Goal: Transaction & Acquisition: Purchase product/service

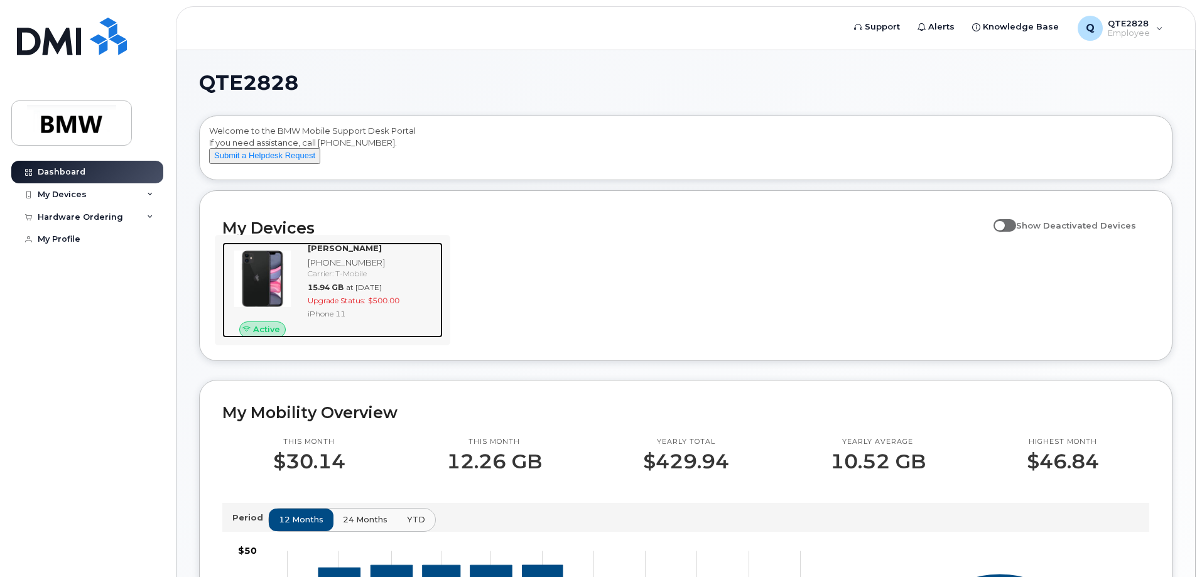
click at [343, 319] on div "iPhone 11" at bounding box center [373, 313] width 130 height 11
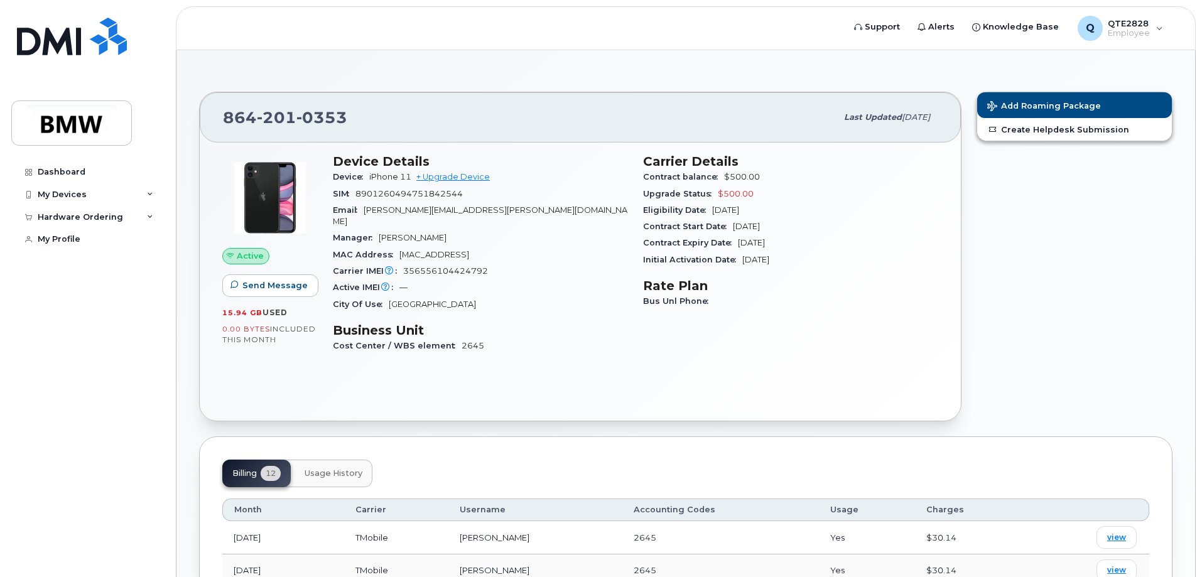
click at [458, 95] on div "864 201 0353 Last updated Jul 02, 2025" at bounding box center [580, 117] width 761 height 50
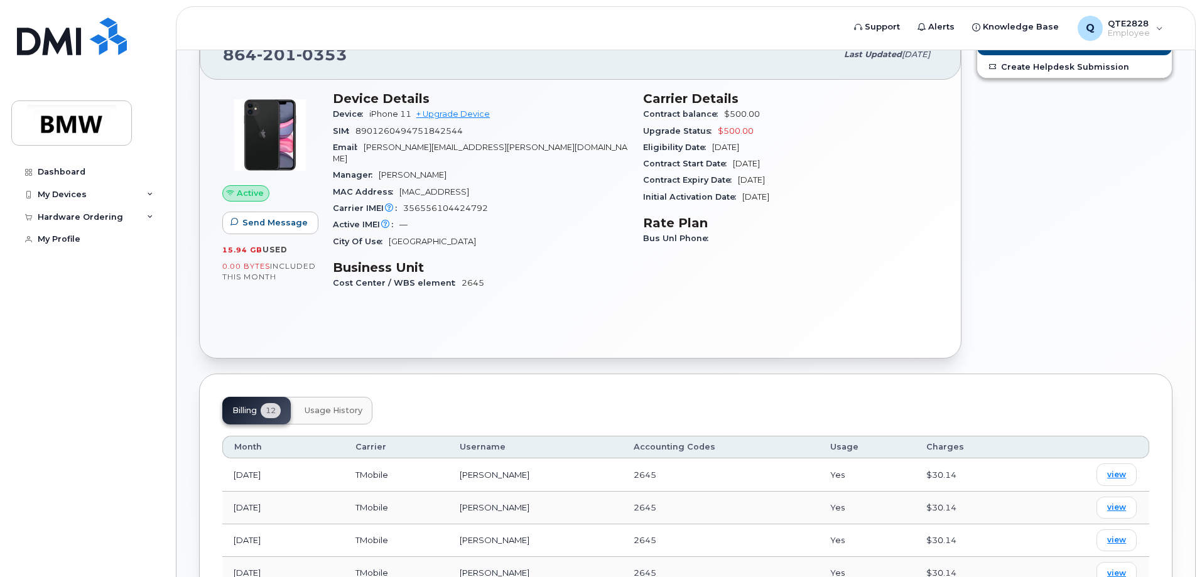
click at [1050, 255] on div "Add Roaming Package Create Helpdesk Submission" at bounding box center [1074, 193] width 211 height 345
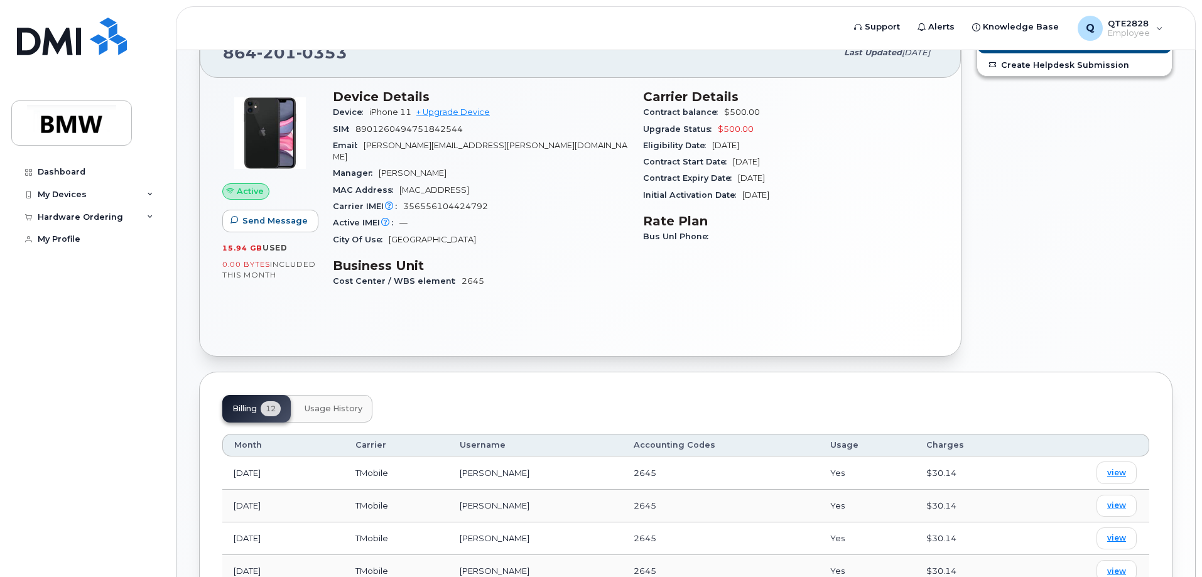
scroll to position [0, 0]
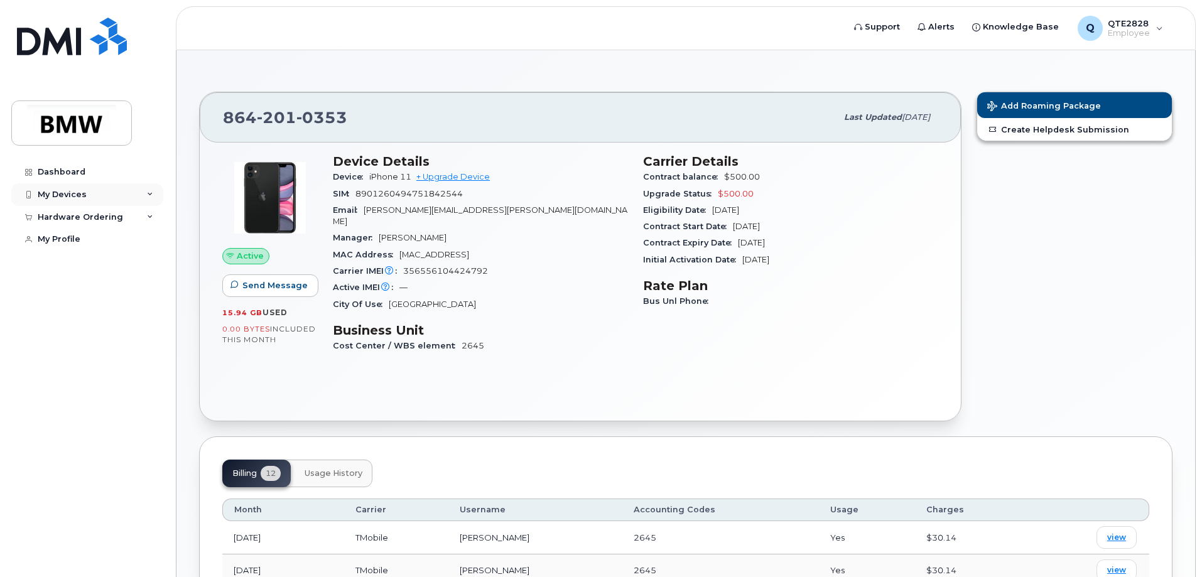
click at [92, 192] on div "My Devices" at bounding box center [87, 194] width 152 height 23
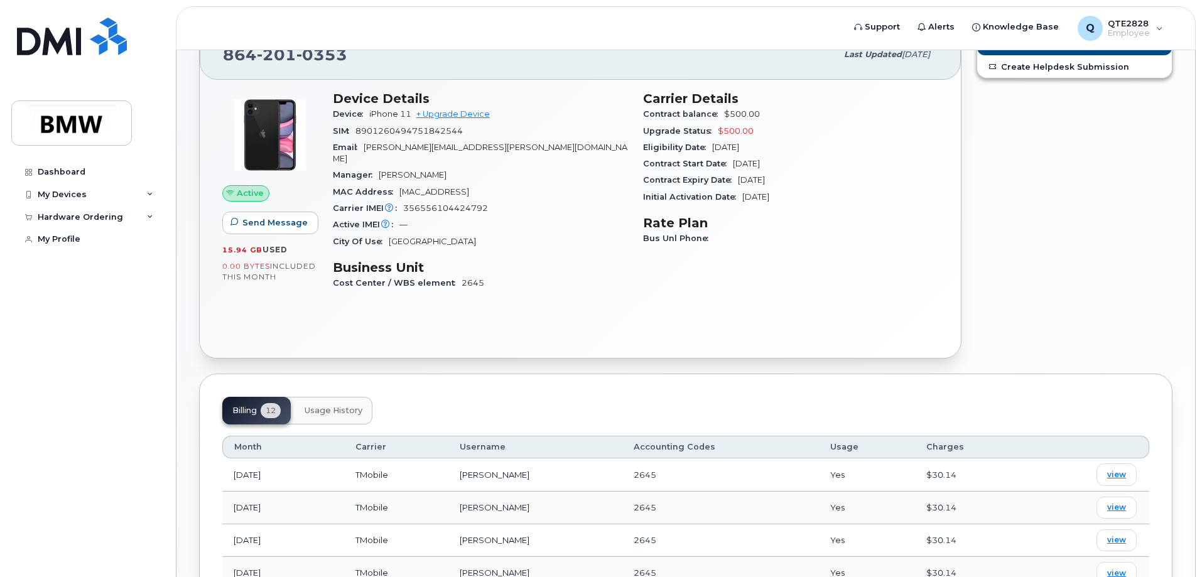
scroll to position [188, 0]
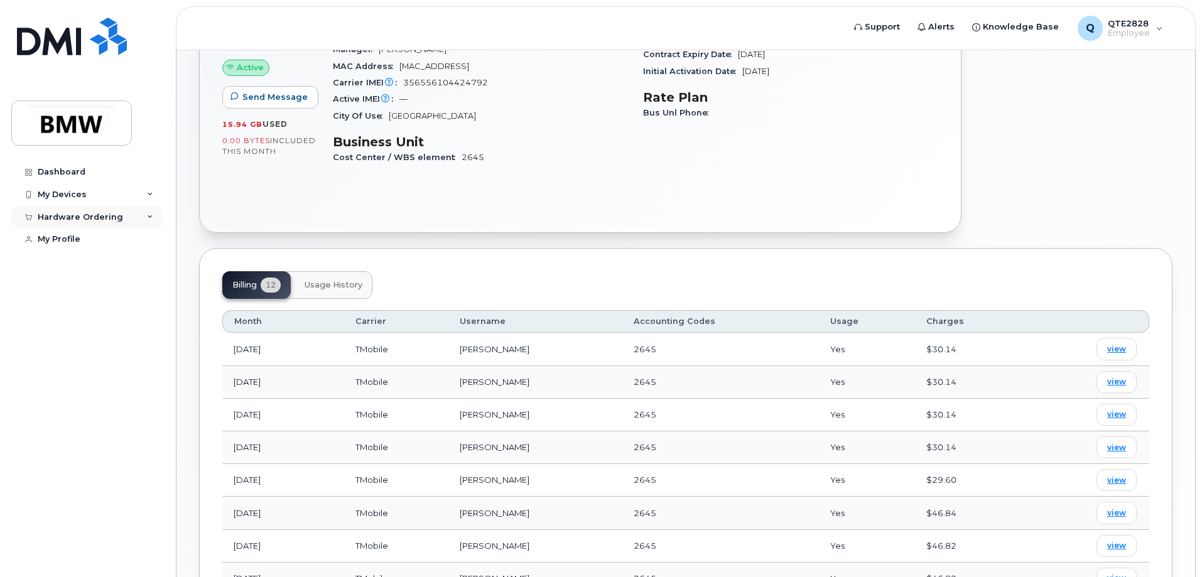
click at [114, 211] on div "Hardware Ordering" at bounding box center [87, 217] width 152 height 23
click at [80, 190] on div "My Devices" at bounding box center [62, 195] width 49 height 10
click at [138, 194] on div "My Devices" at bounding box center [87, 194] width 152 height 23
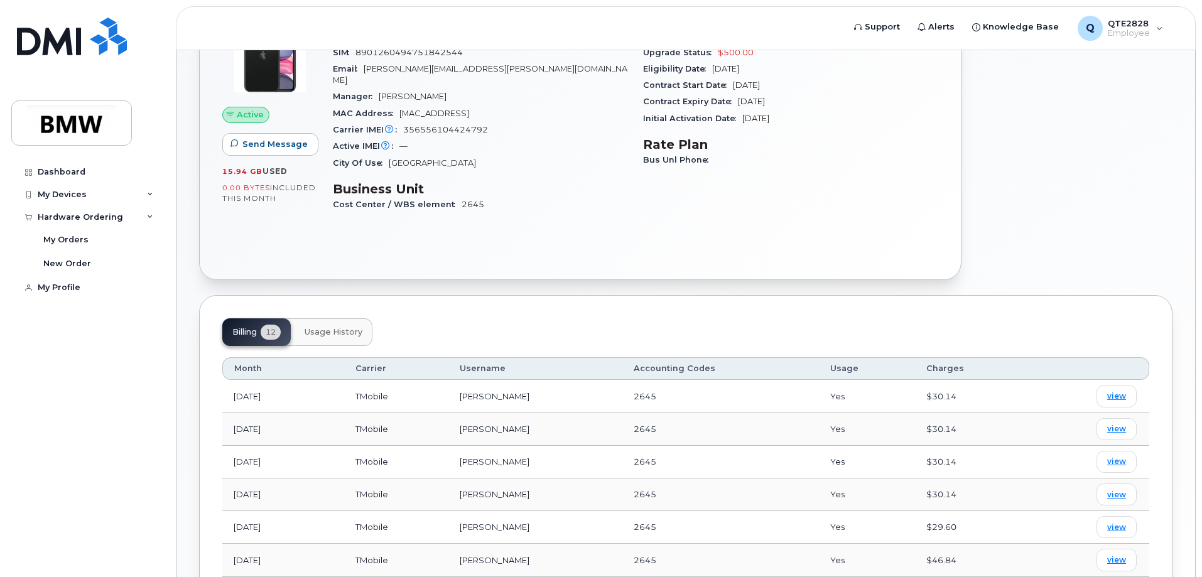
scroll to position [0, 0]
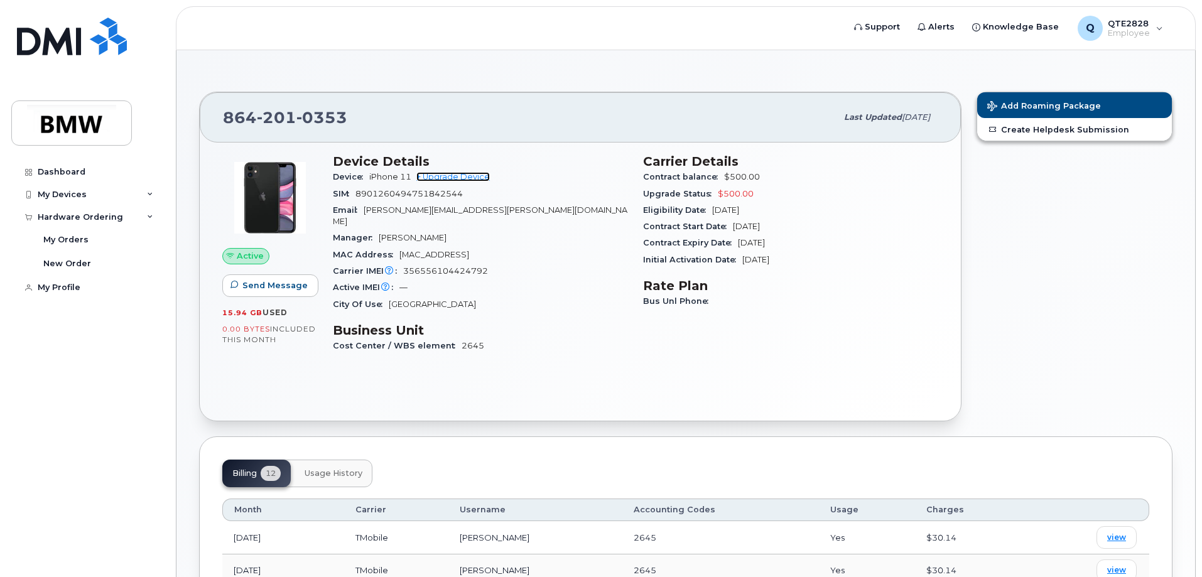
click at [430, 179] on link "+ Upgrade Device" at bounding box center [452, 176] width 73 height 9
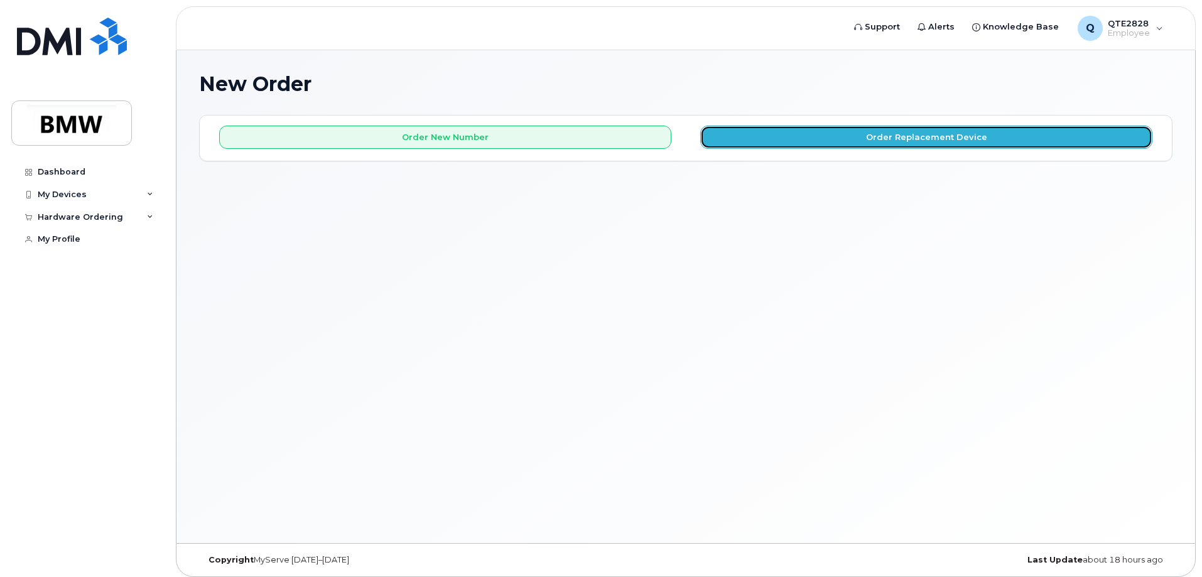
click at [805, 138] on button "Order Replacement Device" at bounding box center [926, 137] width 452 height 23
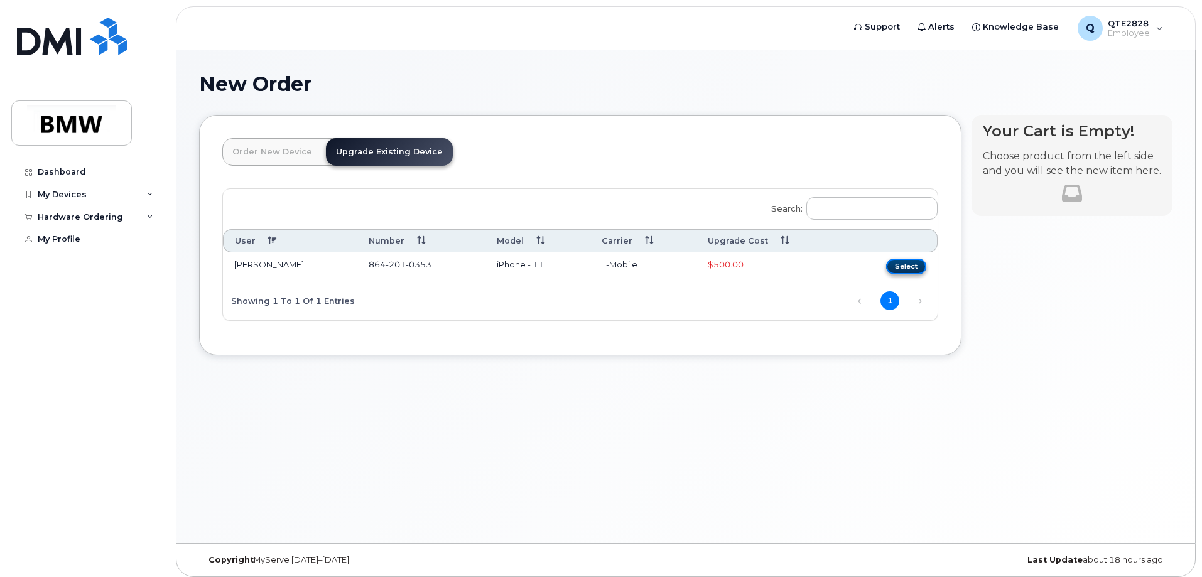
click at [910, 262] on button "Select" at bounding box center [906, 267] width 40 height 16
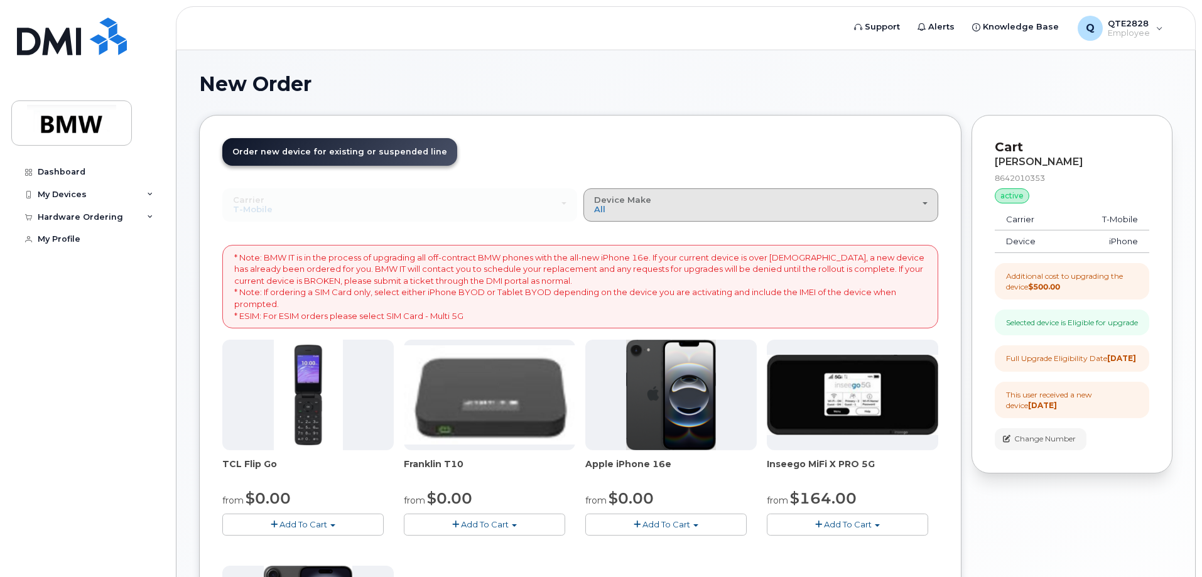
click at [683, 210] on div "Device Make All Cell Phone iPhone Modem" at bounding box center [760, 204] width 333 height 19
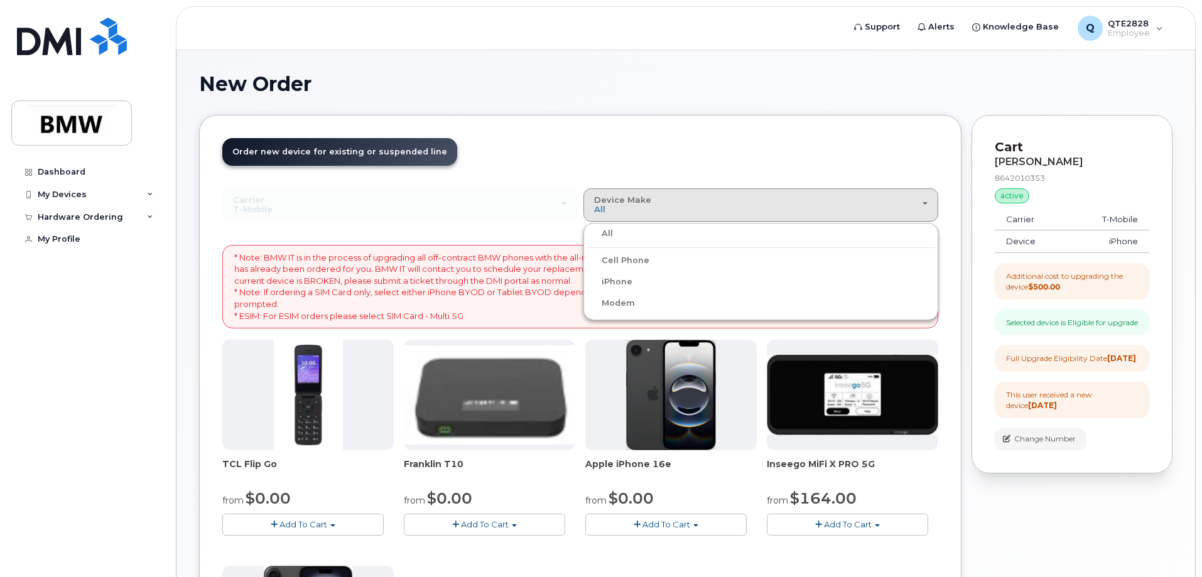
click at [620, 284] on label "iPhone" at bounding box center [609, 281] width 46 height 15
click at [0, 0] on input "iPhone" at bounding box center [0, 0] width 0 height 0
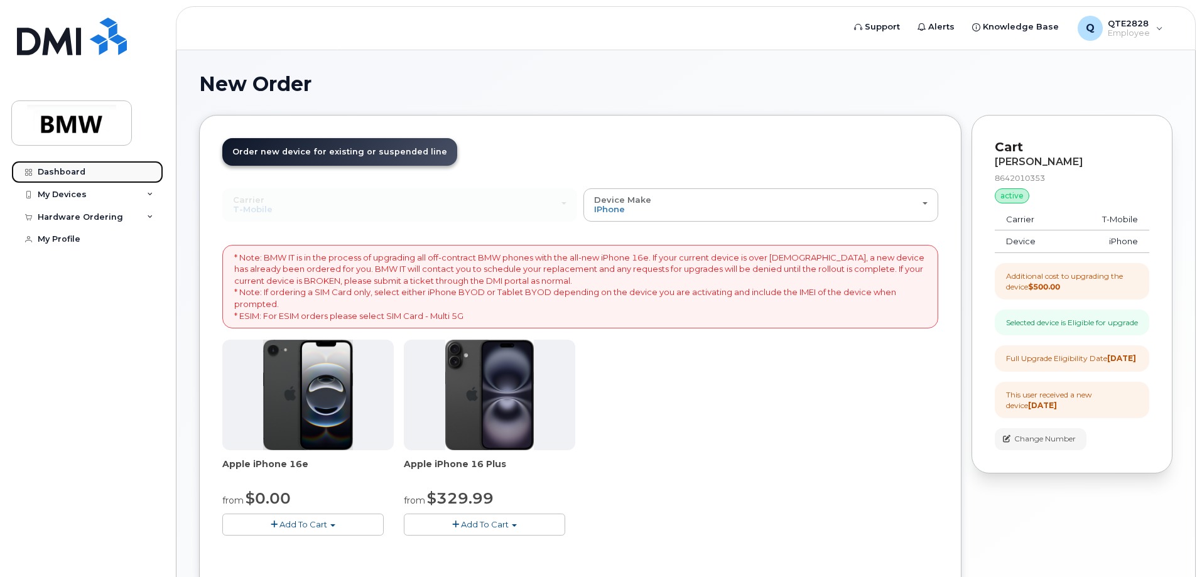
click at [80, 177] on link "Dashboard" at bounding box center [87, 172] width 152 height 23
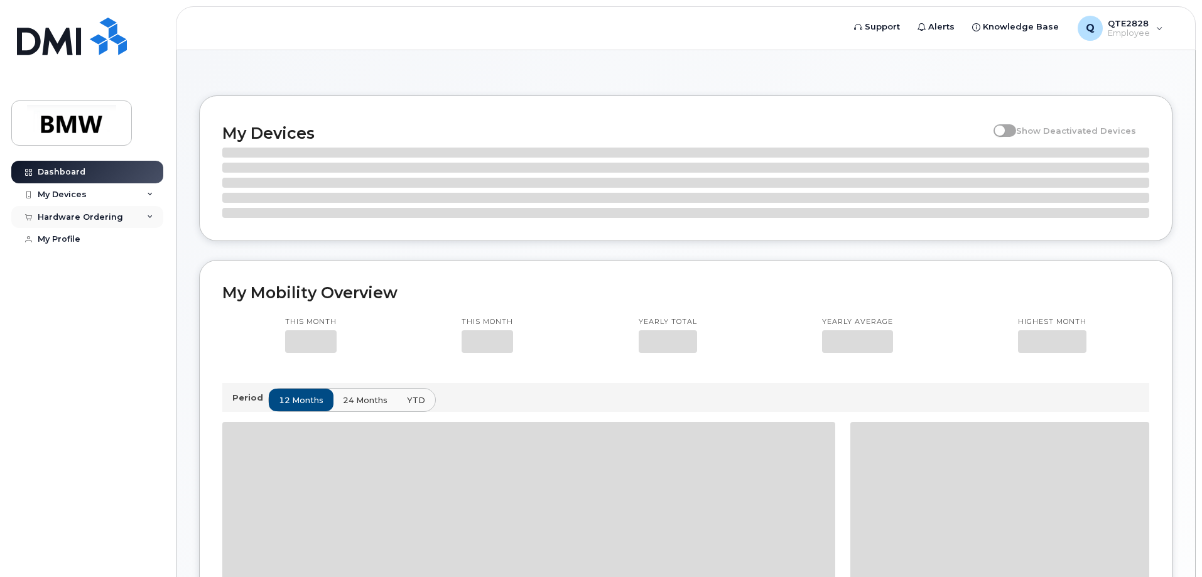
click at [113, 218] on div "Hardware Ordering" at bounding box center [80, 217] width 85 height 10
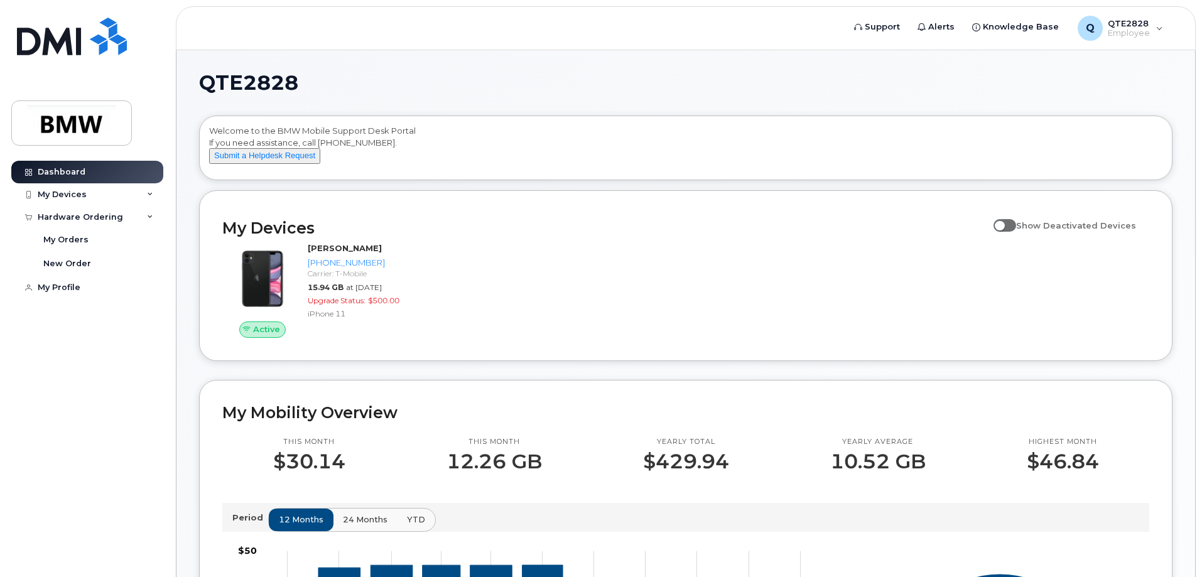
click at [464, 174] on div "Welcome to the BMW Mobile Support Desk Portal If you need assistance, call 800-…" at bounding box center [685, 150] width 953 height 50
click at [78, 261] on div "New Order" at bounding box center [67, 263] width 48 height 11
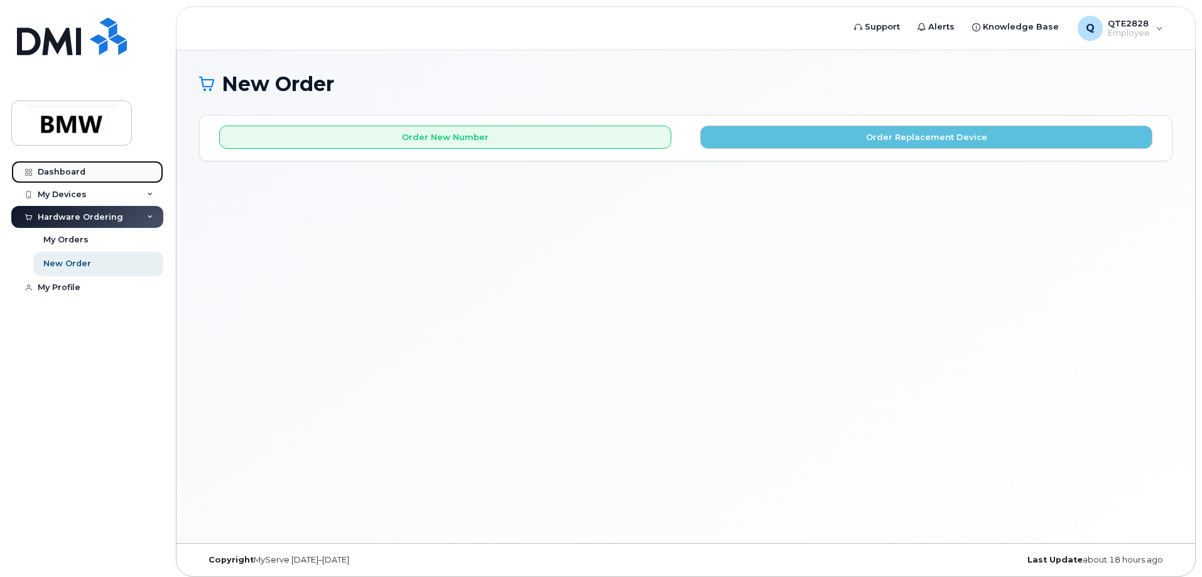
click at [89, 175] on link "Dashboard" at bounding box center [87, 172] width 152 height 23
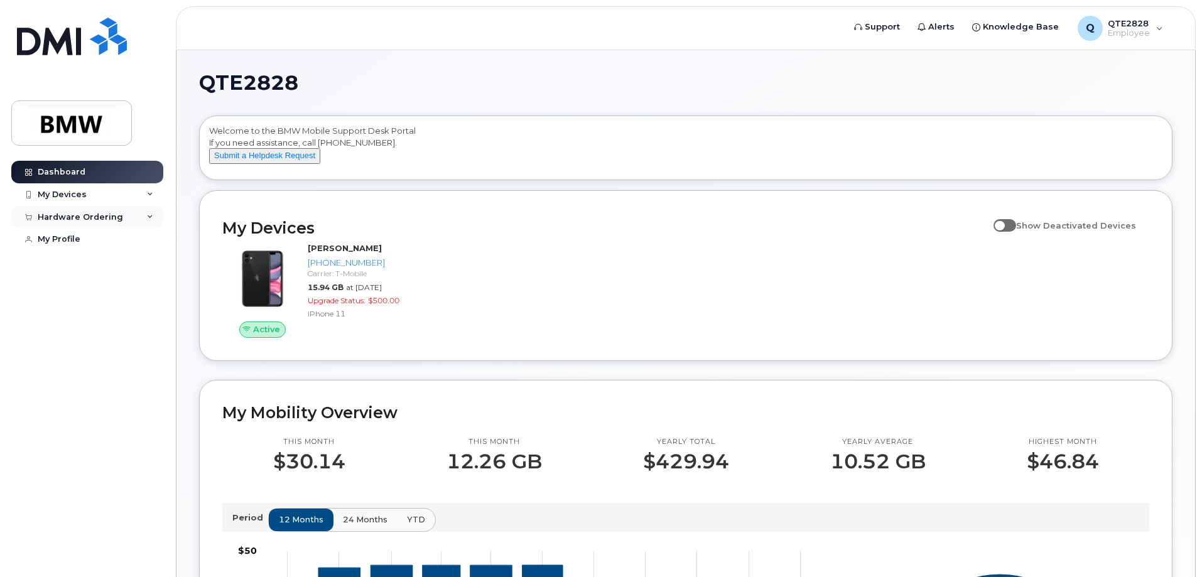
click at [95, 213] on div "Hardware Ordering" at bounding box center [80, 217] width 85 height 10
click at [85, 262] on div "New Order" at bounding box center [67, 263] width 48 height 11
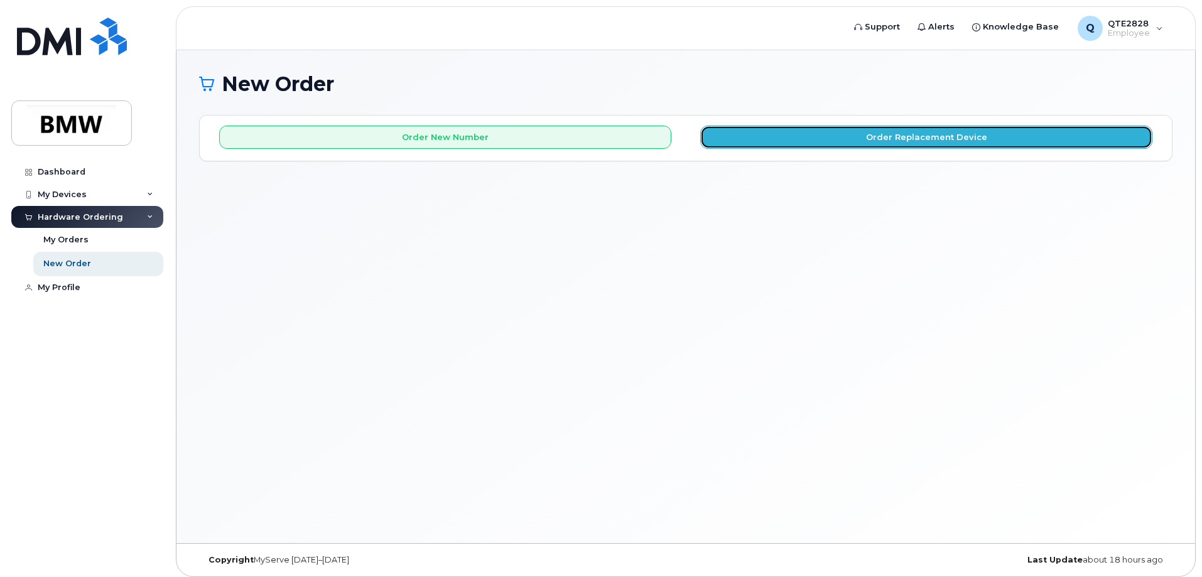
click at [967, 144] on button "Order Replacement Device" at bounding box center [926, 137] width 452 height 23
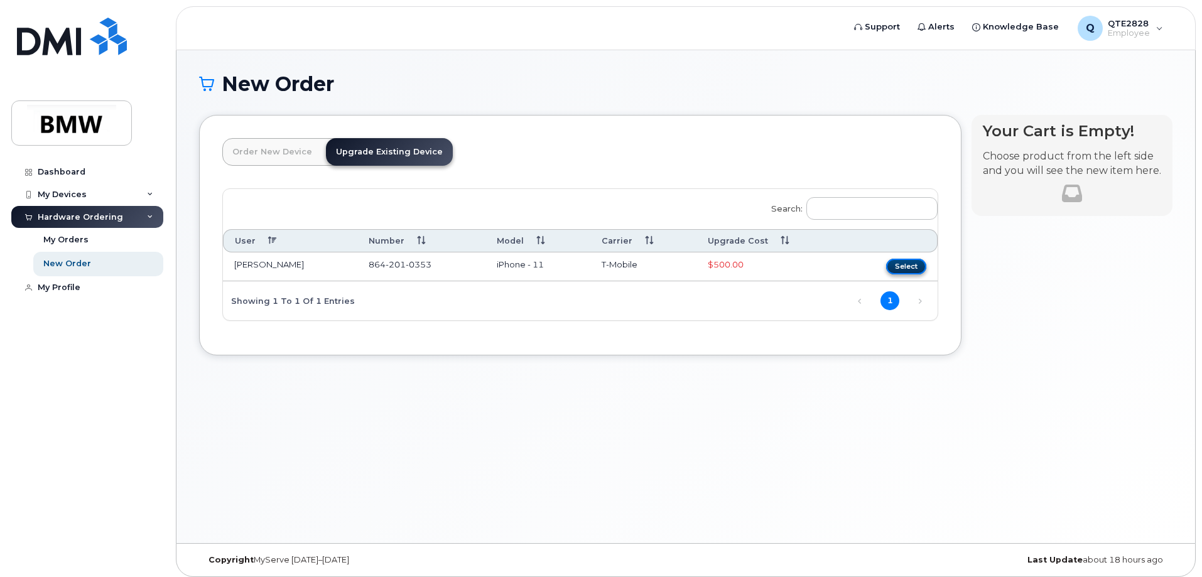
click at [899, 269] on button "Select" at bounding box center [906, 267] width 40 height 16
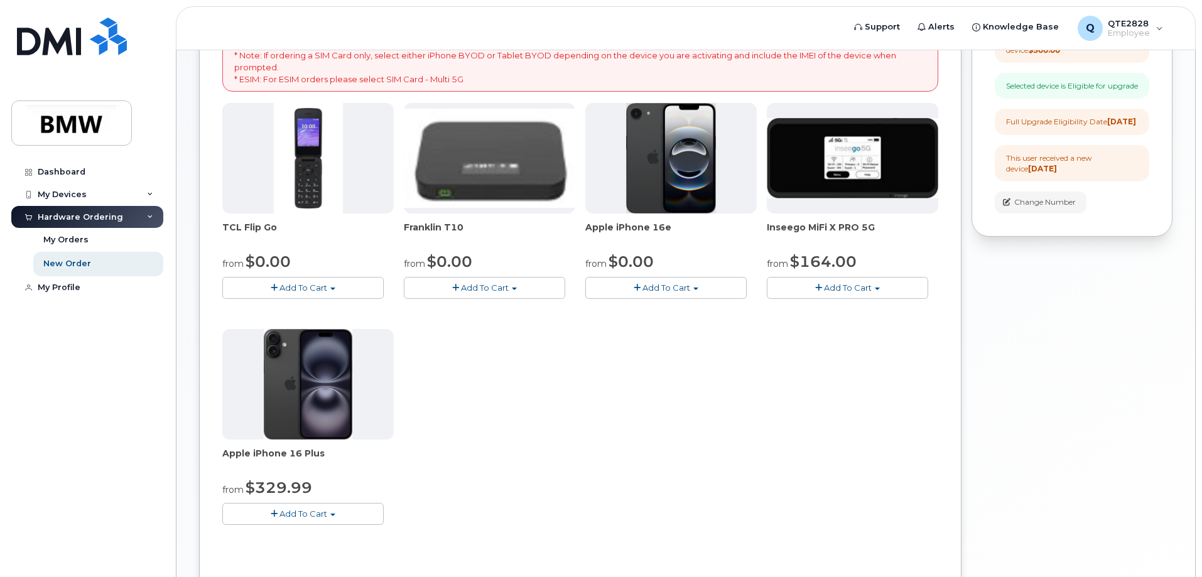
scroll to position [251, 0]
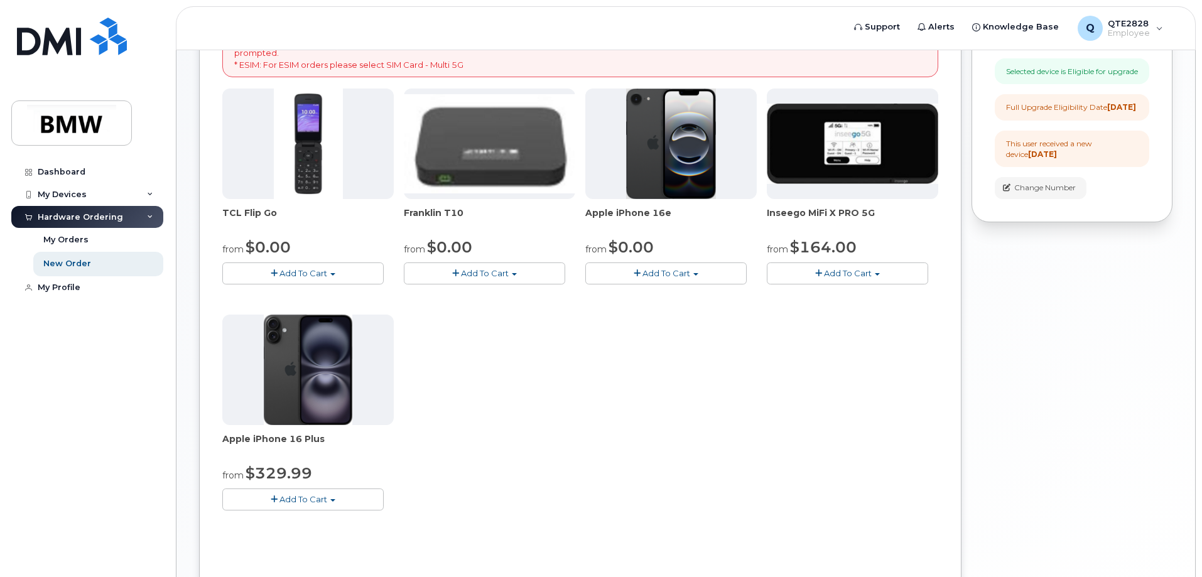
click at [656, 275] on span "Add To Cart" at bounding box center [666, 273] width 48 height 10
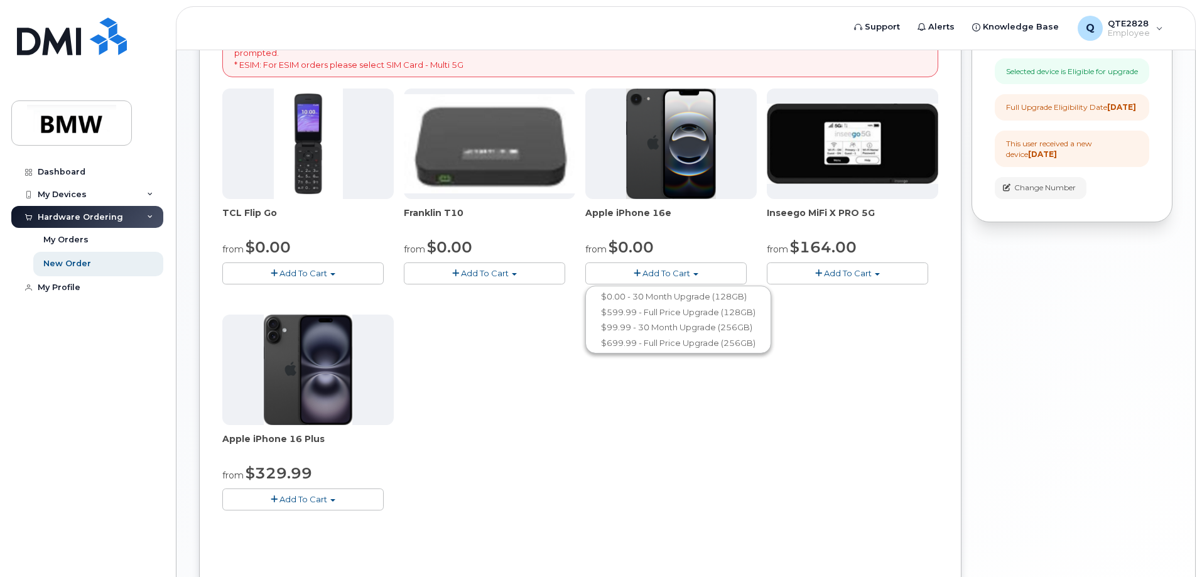
click at [713, 252] on div "from $0.00" at bounding box center [670, 247] width 171 height 21
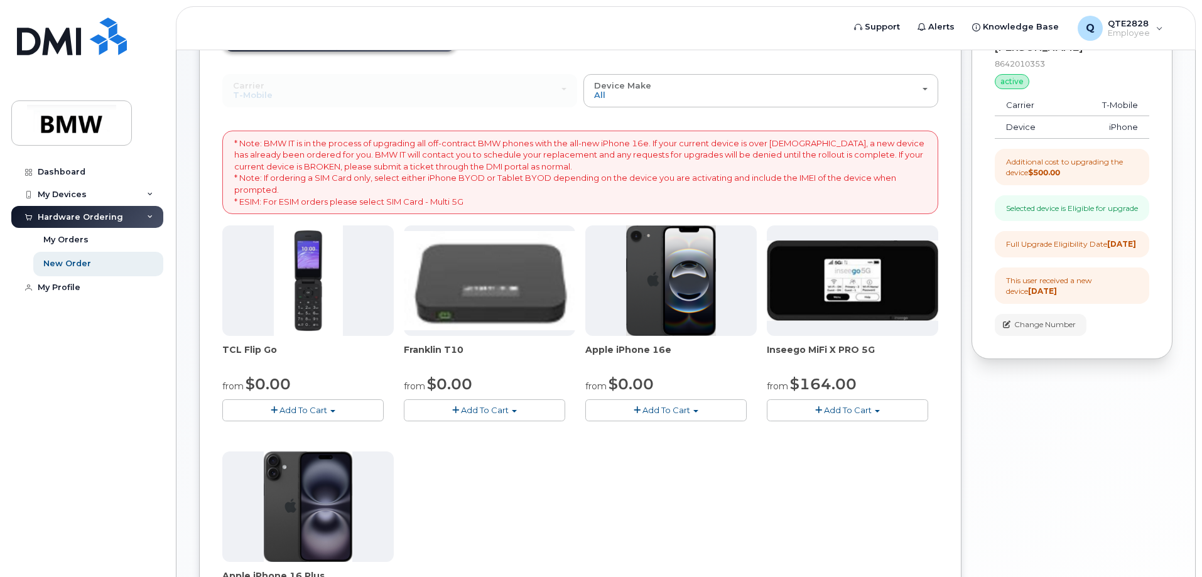
scroll to position [126, 0]
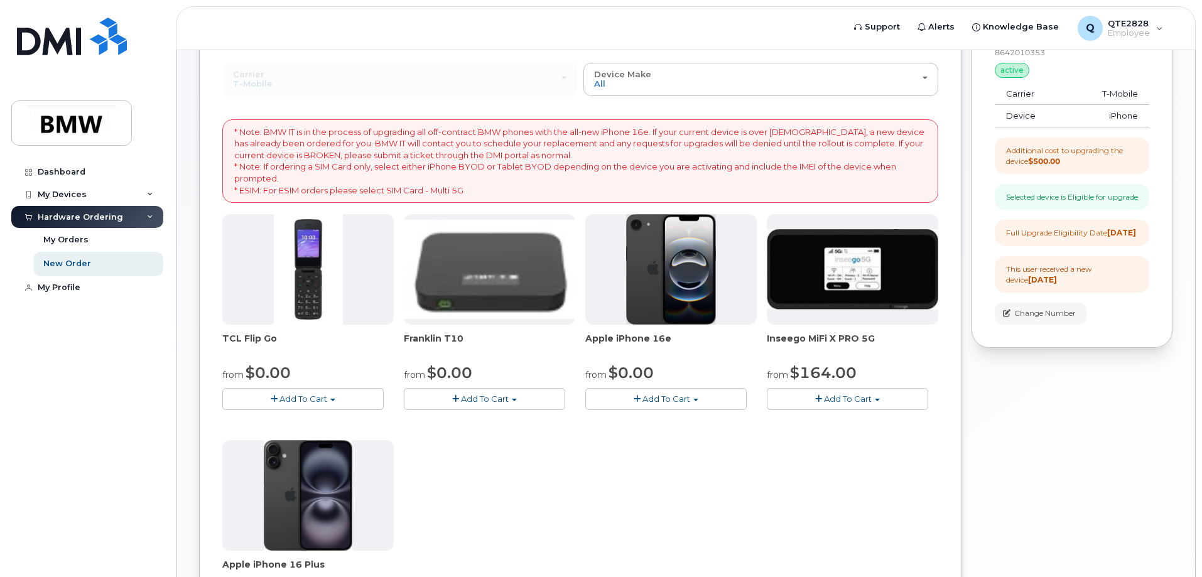
click at [683, 399] on span "Add To Cart" at bounding box center [666, 399] width 48 height 10
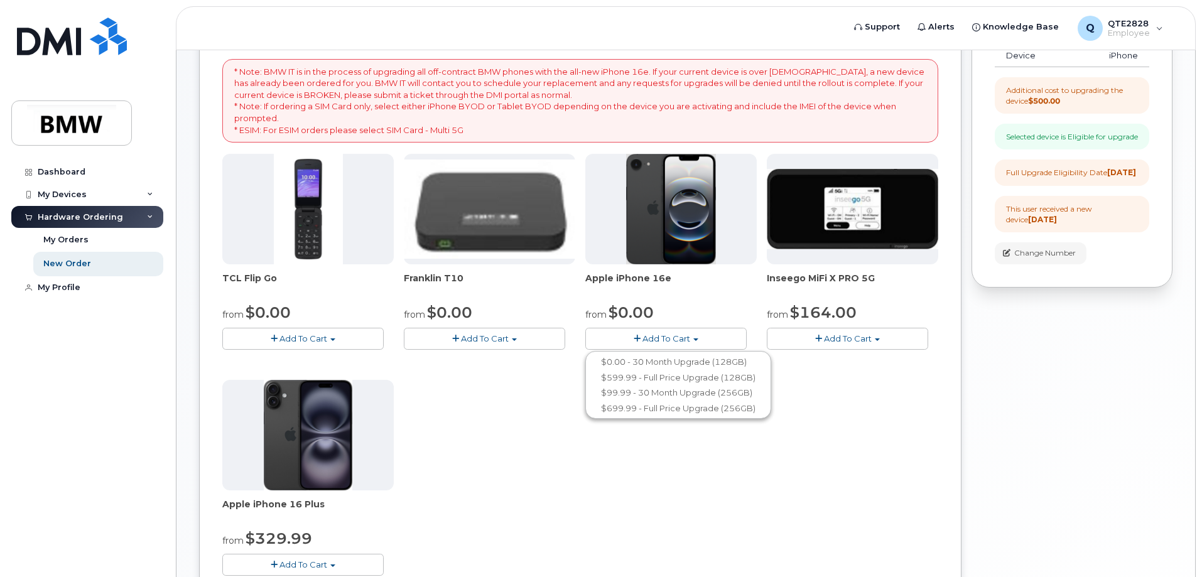
scroll to position [188, 0]
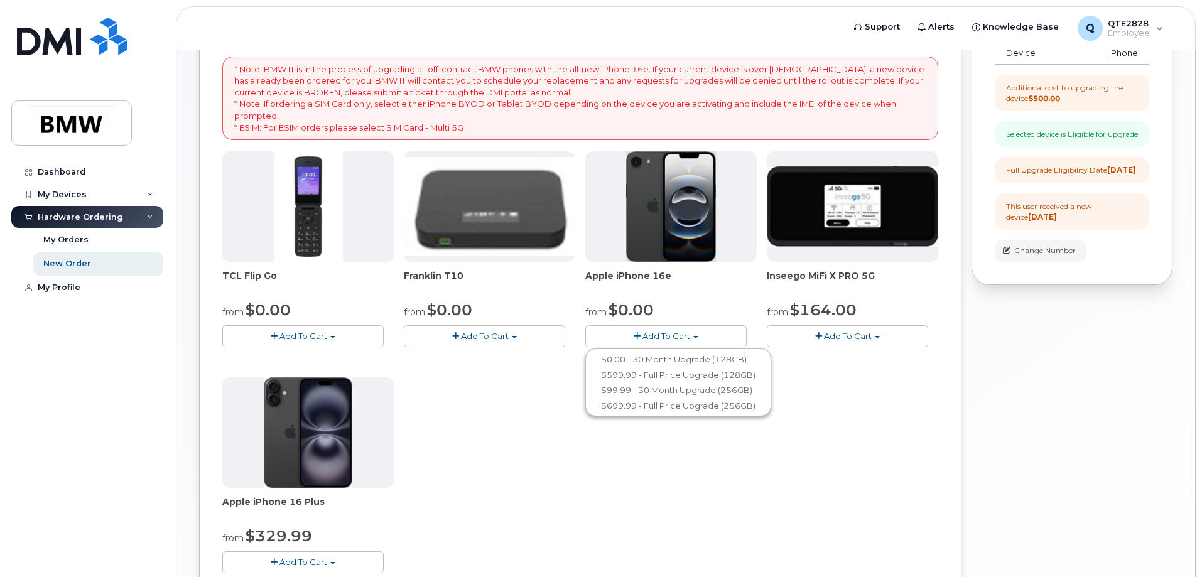
click at [838, 451] on div "TCL Flip Go from $0.00 Add To Cart $0.00 - 30 month Upgrade $96.00 - Full Price…" at bounding box center [580, 372] width 716 height 442
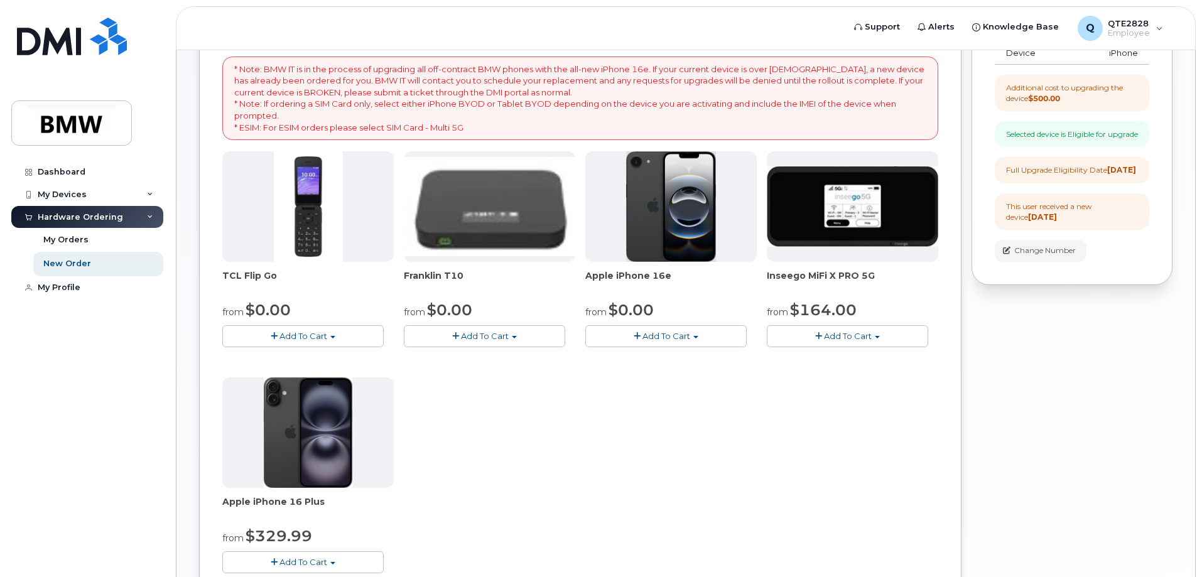
click at [573, 490] on div "TCL Flip Go from $0.00 Add To Cart $0.00 - 30 month Upgrade $96.00 - Full Price…" at bounding box center [580, 372] width 716 height 442
click at [583, 486] on div "TCL Flip Go from $0.00 Add To Cart $0.00 - 30 month Upgrade $96.00 - Full Price…" at bounding box center [580, 372] width 716 height 442
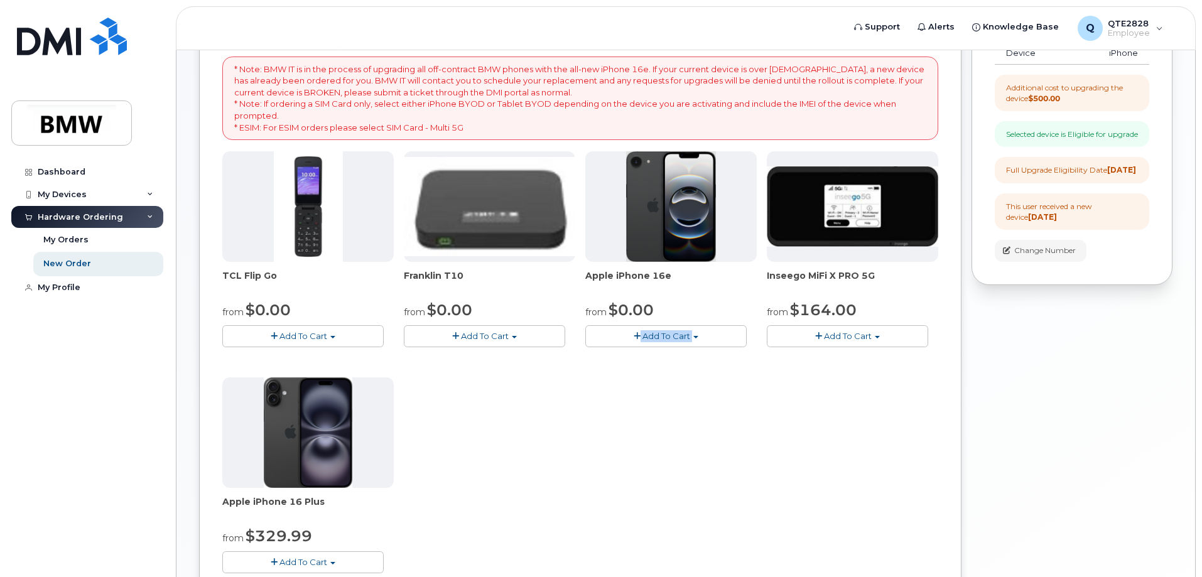
click at [583, 486] on div "TCL Flip Go from $0.00 Add To Cart $0.00 - 30 month Upgrade $96.00 - Full Price…" at bounding box center [580, 372] width 716 height 442
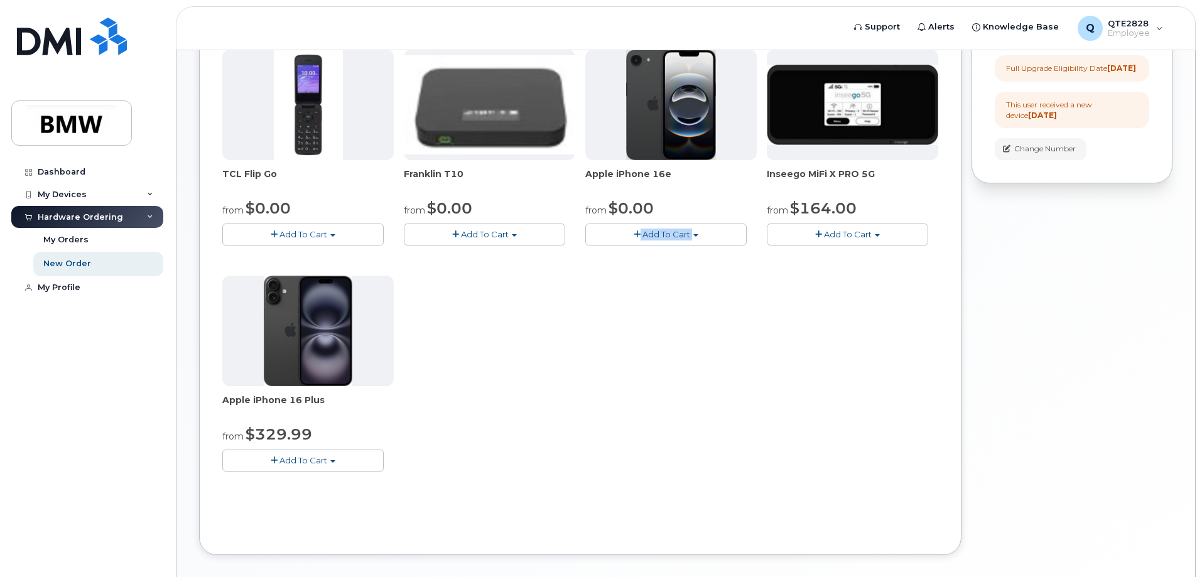
scroll to position [314, 0]
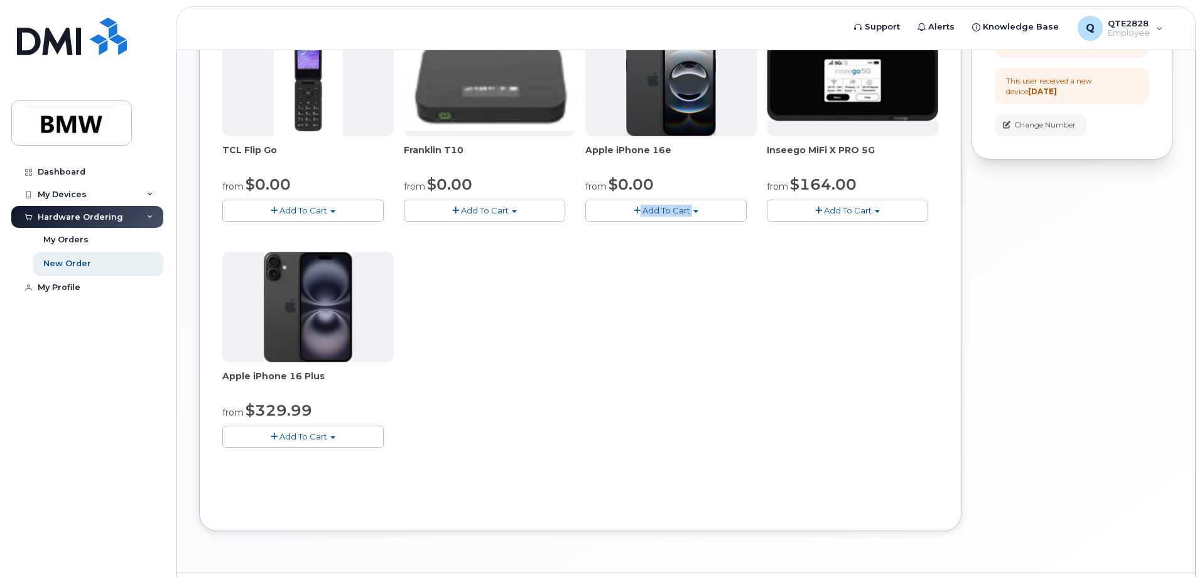
click at [323, 429] on button "Add To Cart" at bounding box center [302, 437] width 161 height 22
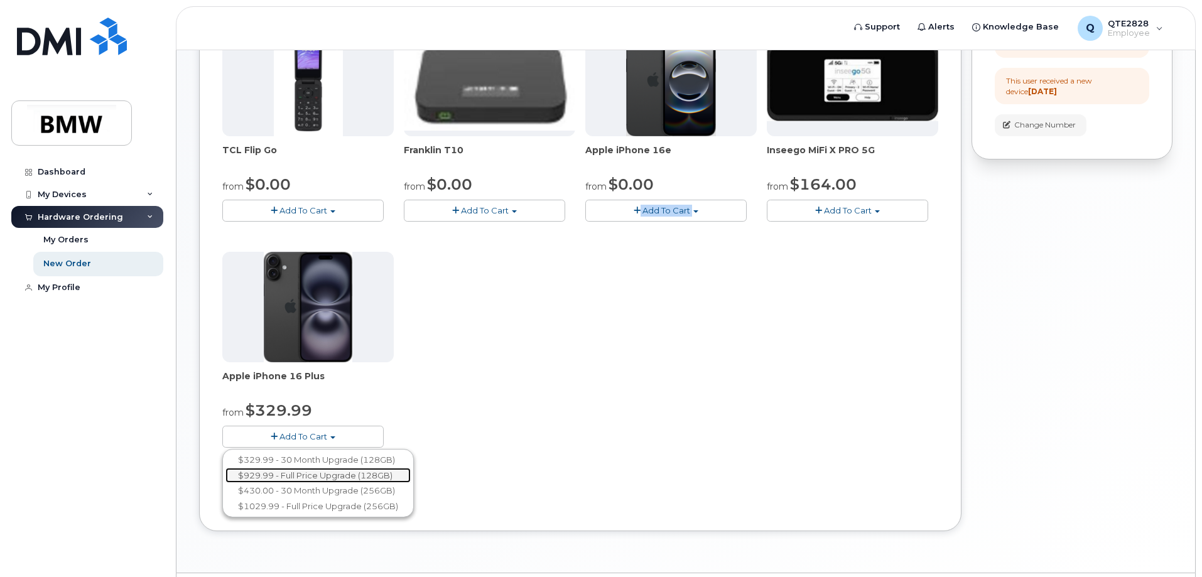
click at [286, 472] on link "$929.99 - Full Price Upgrade (128GB)" at bounding box center [317, 476] width 185 height 16
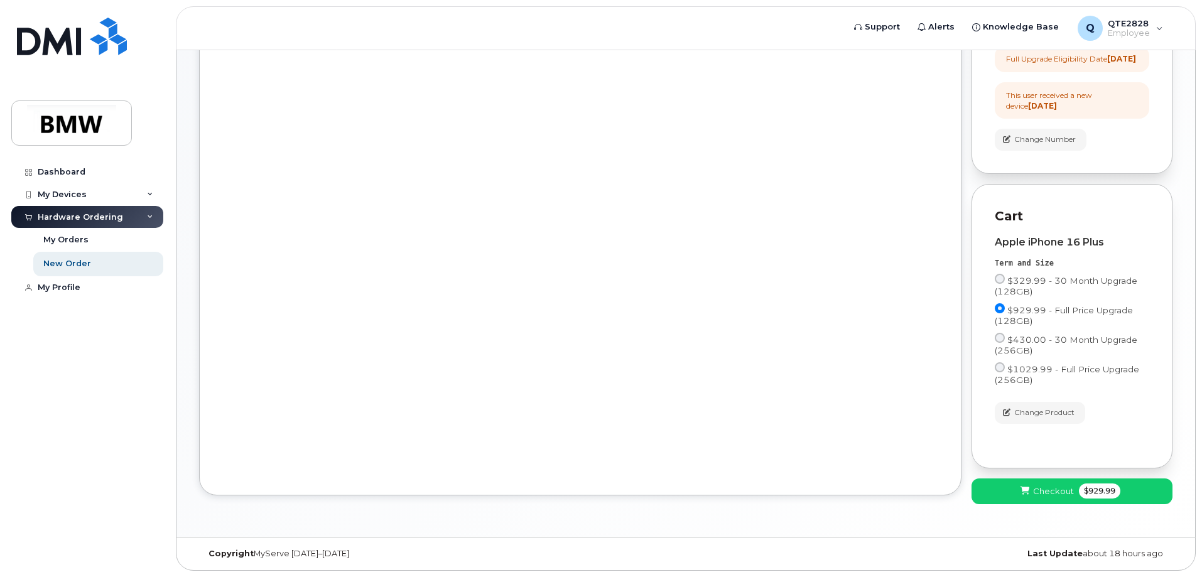
drag, startPoint x: 286, startPoint y: 472, endPoint x: 370, endPoint y: 455, distance: 86.6
click at [365, 457] on div "Order New Device Upgrade Existing Device Order new device and new line Order ne…" at bounding box center [580, 155] width 762 height 680
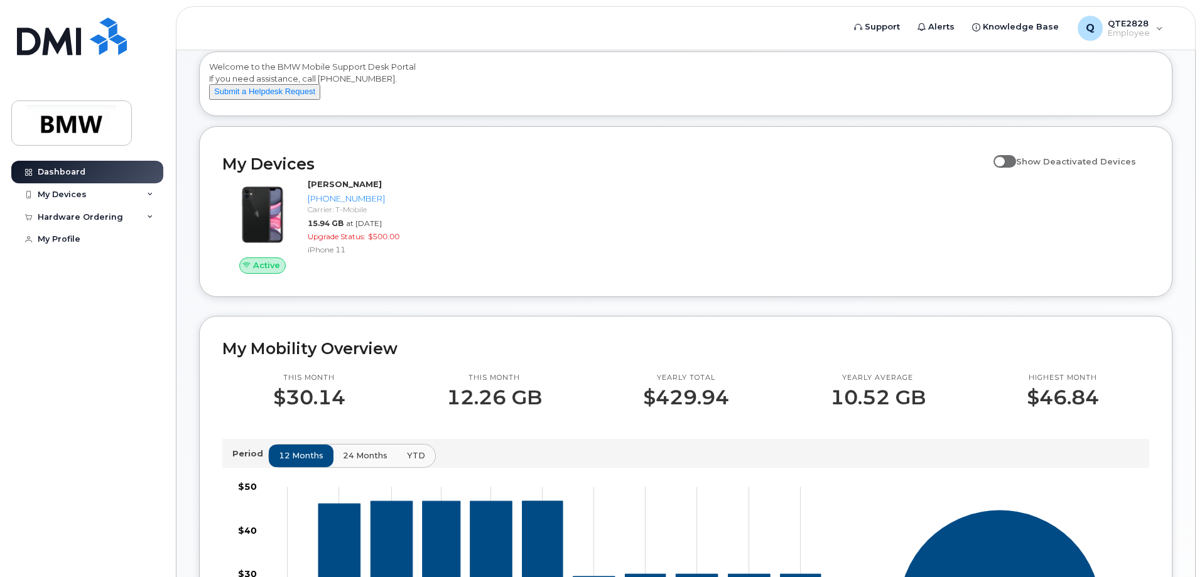
scroll to position [63, 0]
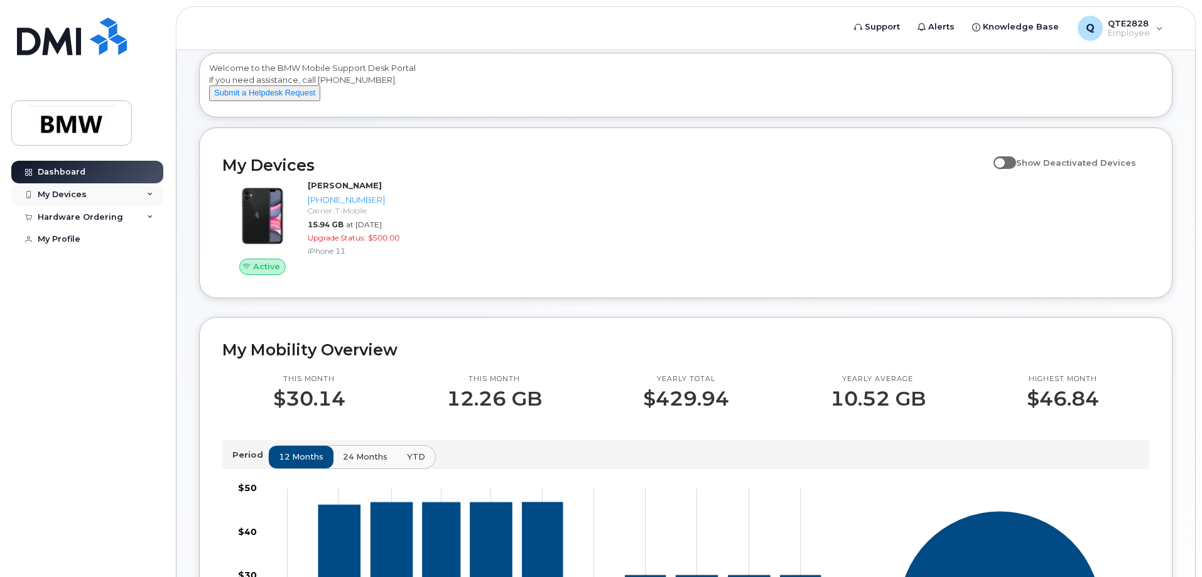
click at [125, 186] on div "My Devices" at bounding box center [87, 194] width 152 height 23
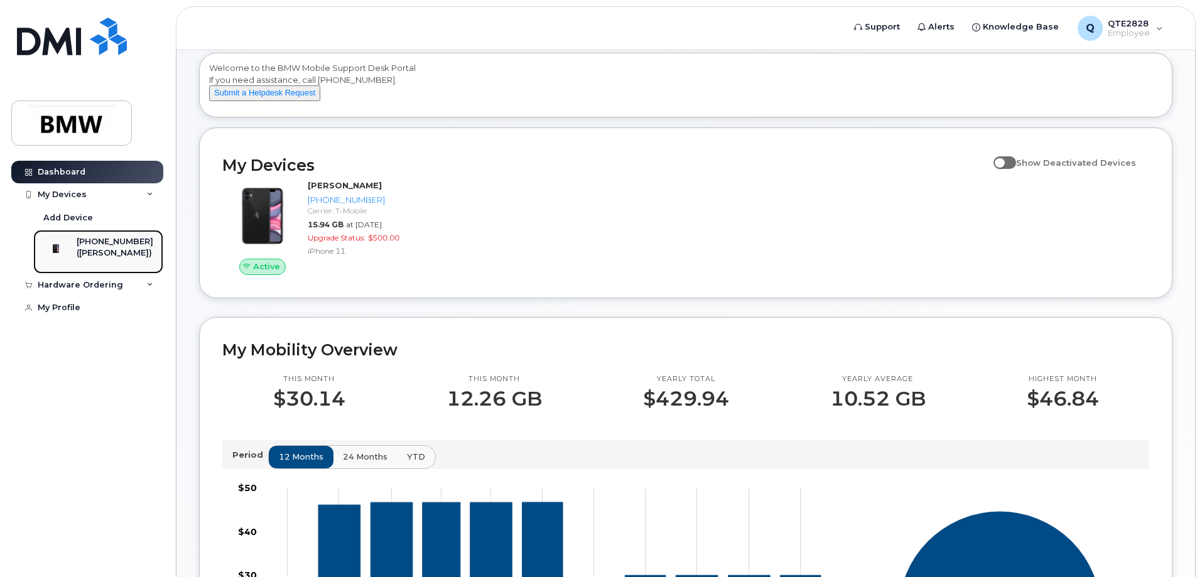
click at [91, 252] on div "([PERSON_NAME])" at bounding box center [115, 252] width 77 height 11
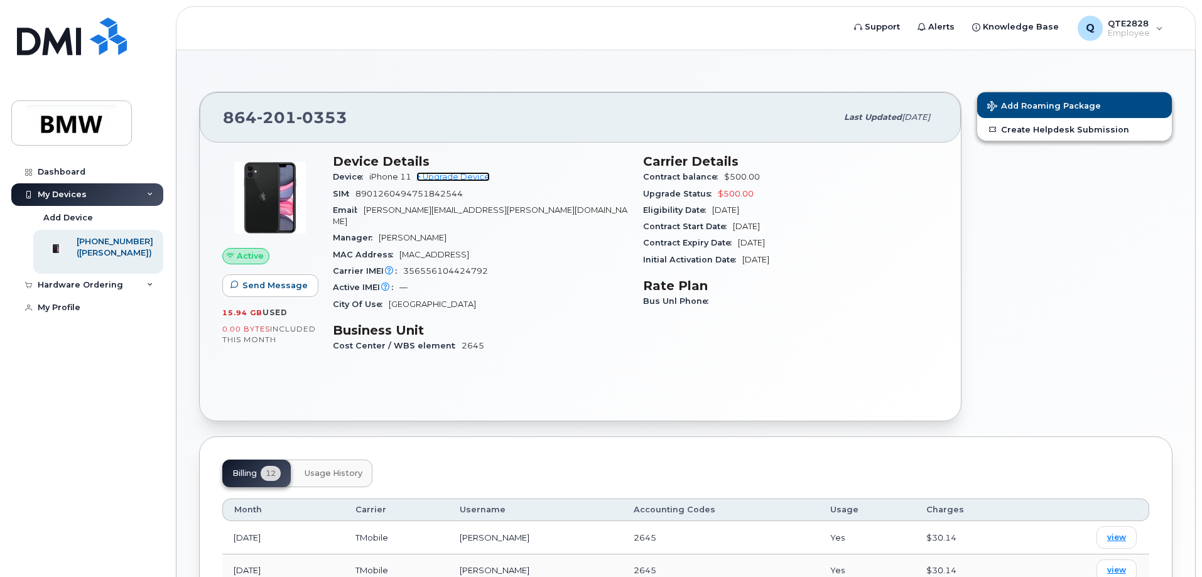
click at [461, 174] on link "+ Upgrade Device" at bounding box center [452, 176] width 73 height 9
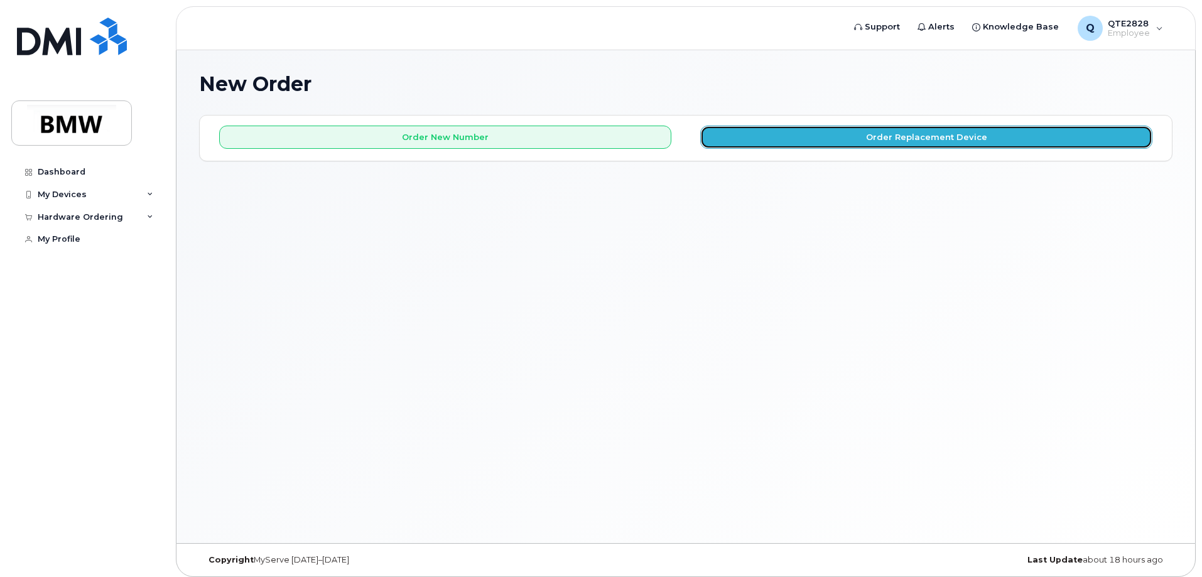
click at [860, 141] on button "Order Replacement Device" at bounding box center [926, 137] width 452 height 23
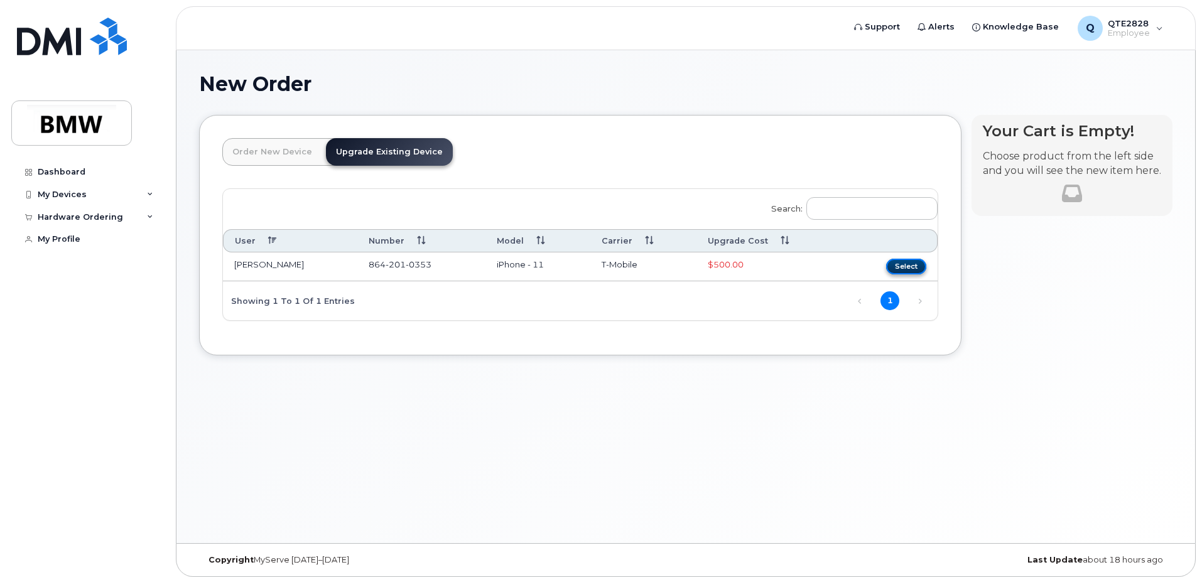
click at [905, 269] on button "Select" at bounding box center [906, 267] width 40 height 16
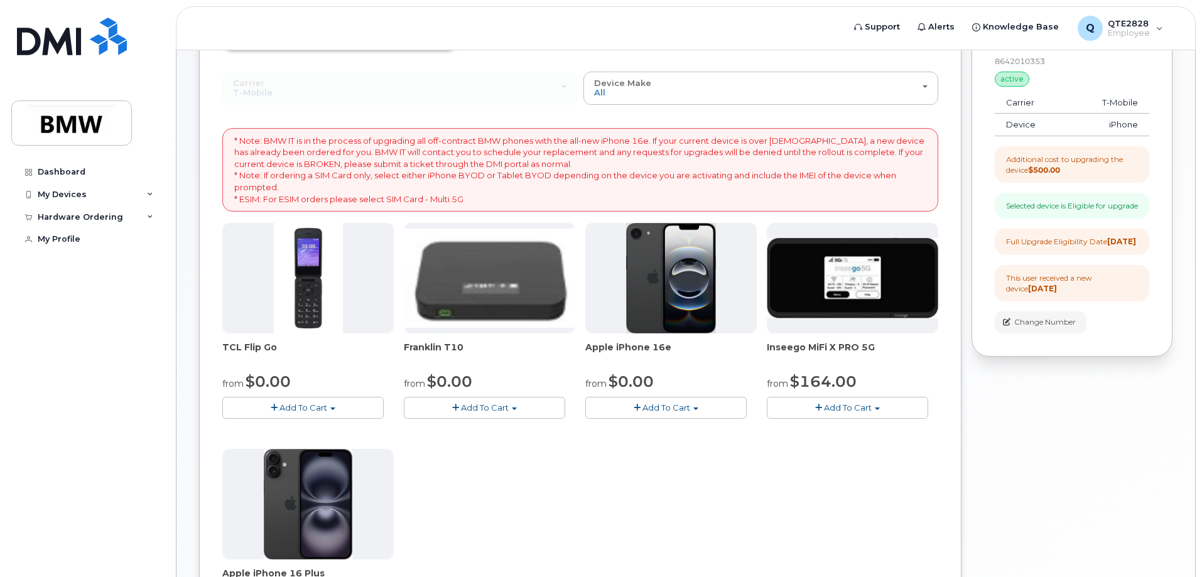
scroll to position [126, 0]
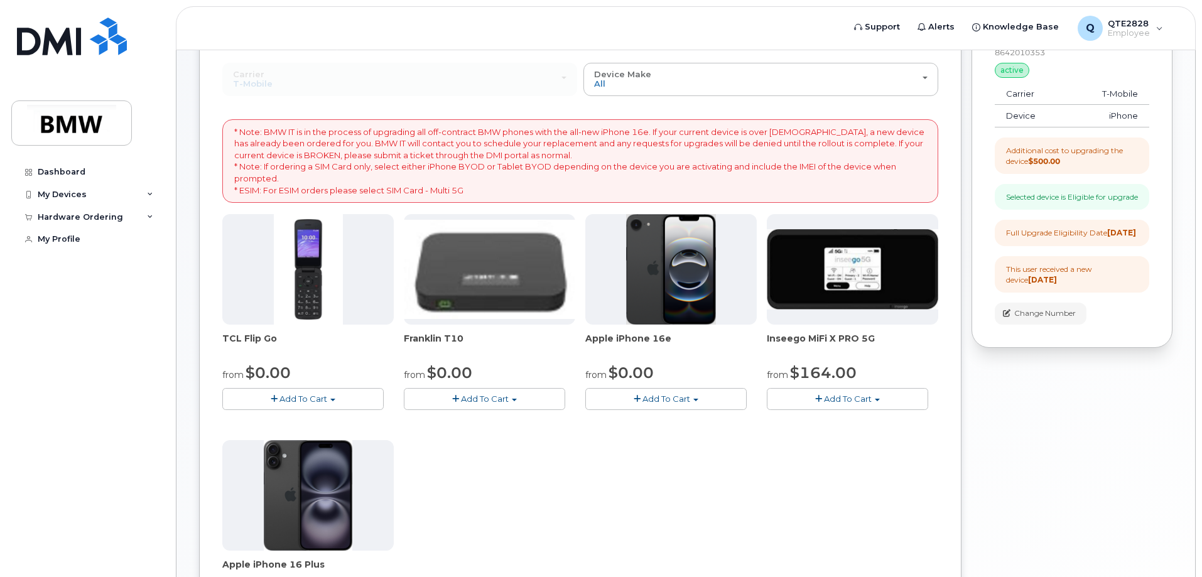
click at [667, 397] on span "Add To Cart" at bounding box center [666, 399] width 48 height 10
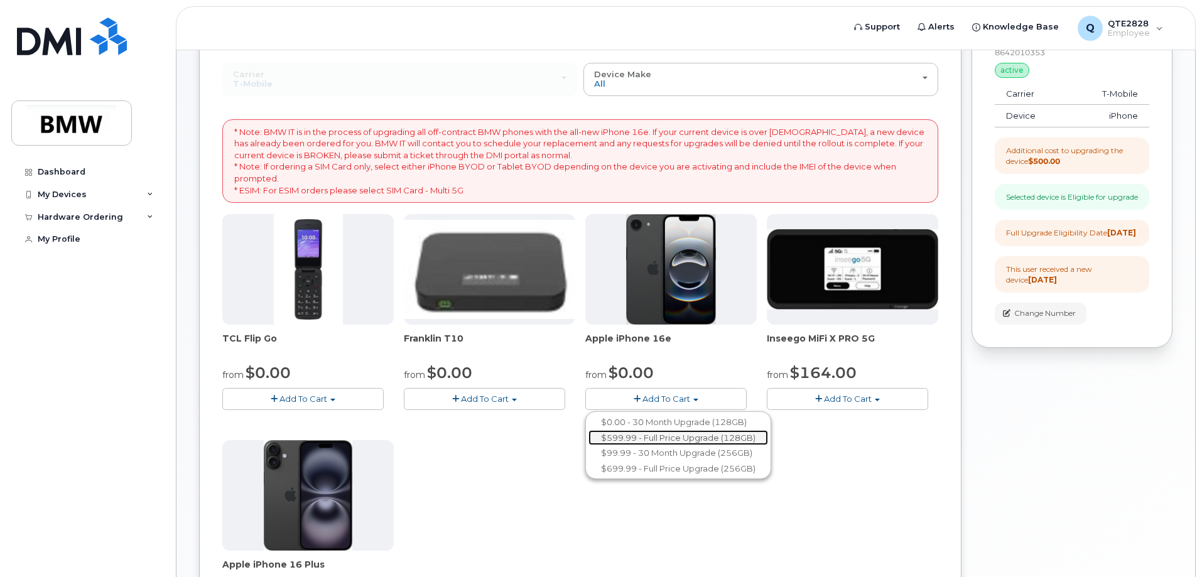
click at [661, 437] on link "$599.99 - Full Price Upgrade (128GB)" at bounding box center [678, 438] width 180 height 16
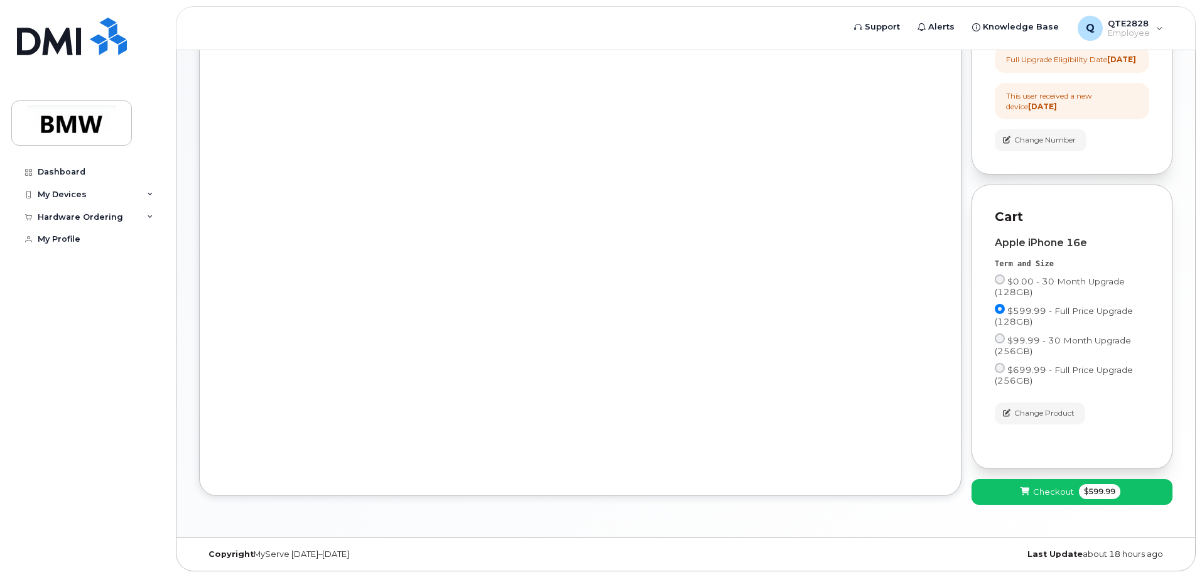
scroll to position [321, 0]
